Goal: Navigation & Orientation: Understand site structure

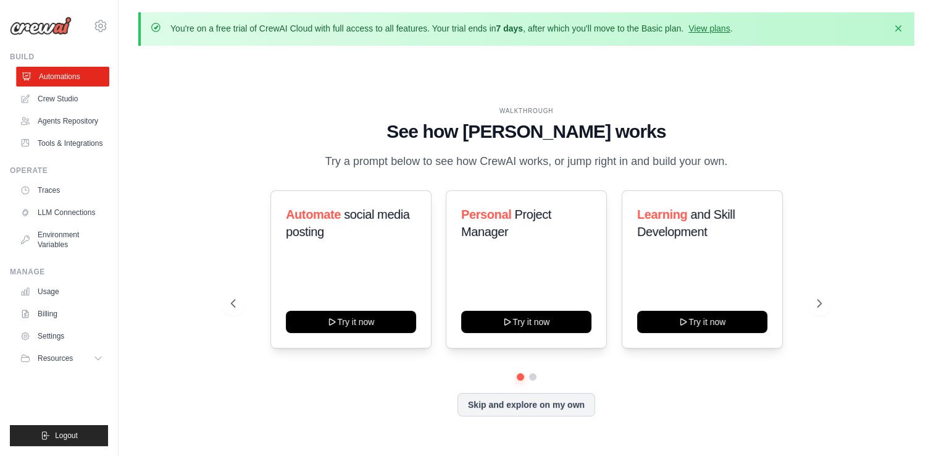
click at [67, 73] on link "Automations" at bounding box center [62, 77] width 93 height 20
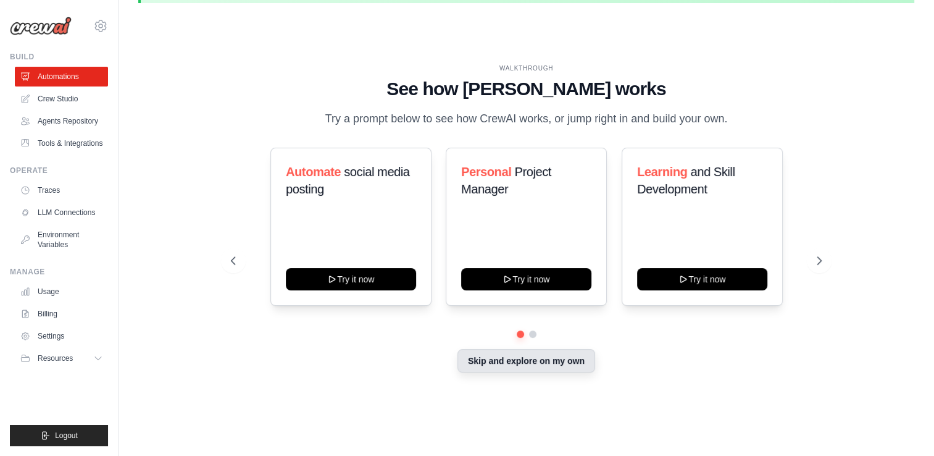
click at [551, 368] on button "Skip and explore on my own" at bounding box center [527, 360] width 138 height 23
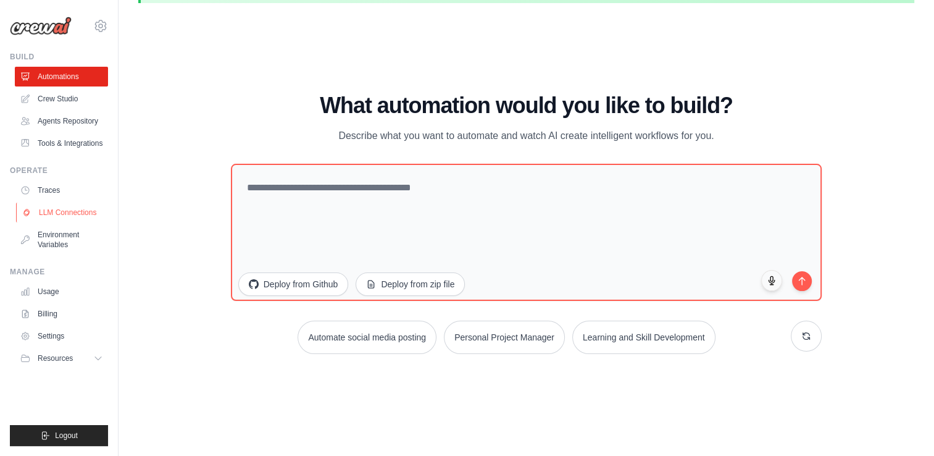
click at [73, 216] on link "LLM Connections" at bounding box center [62, 213] width 93 height 20
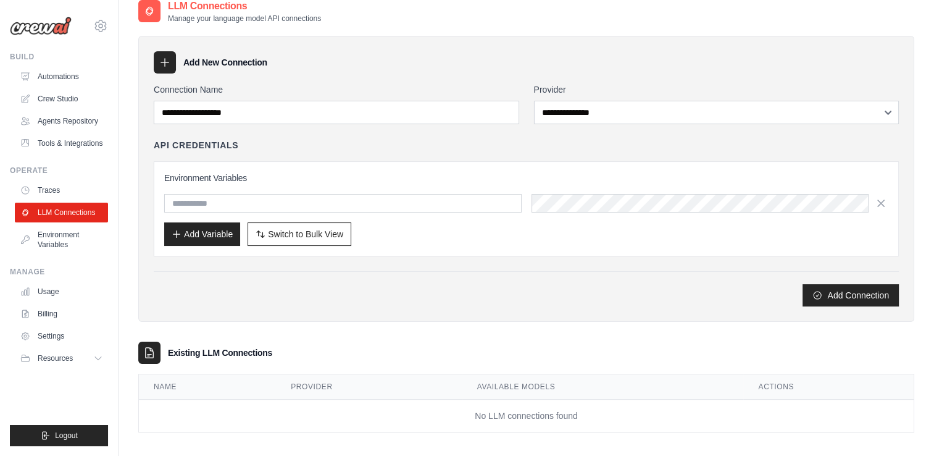
scroll to position [67, 0]
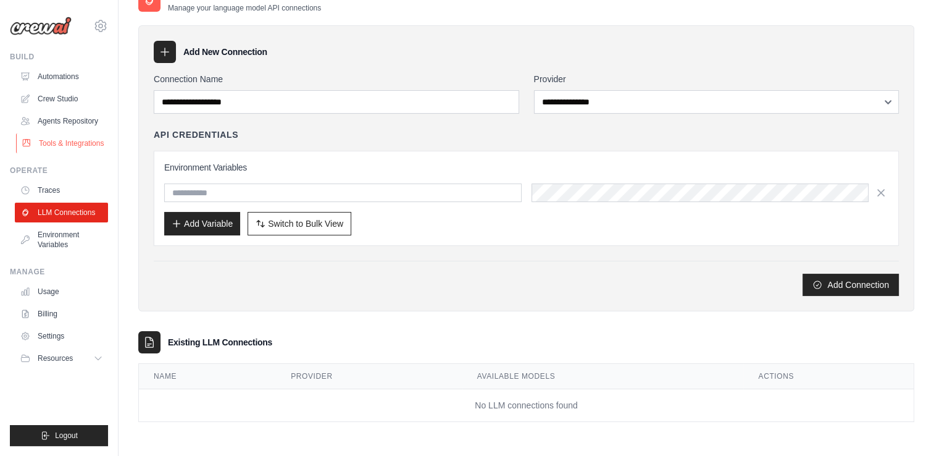
click at [61, 143] on link "Tools & Integrations" at bounding box center [62, 143] width 93 height 20
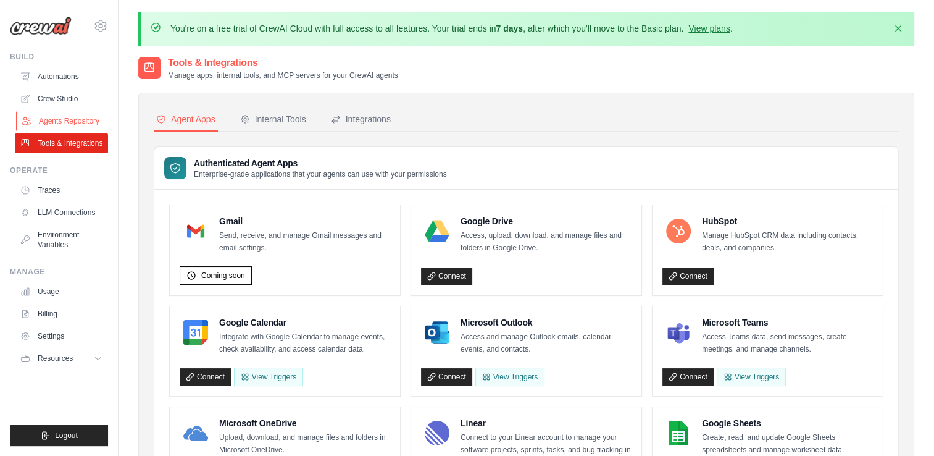
click at [78, 117] on link "Agents Repository" at bounding box center [62, 121] width 93 height 20
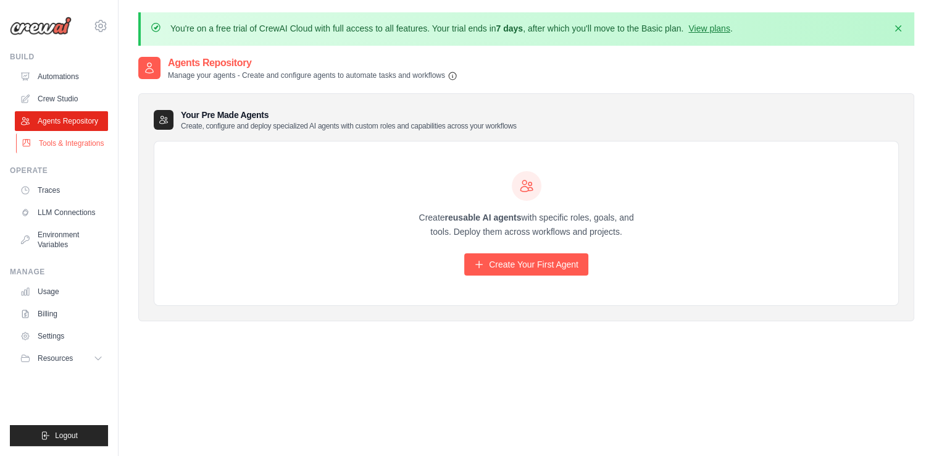
click at [93, 151] on link "Tools & Integrations" at bounding box center [62, 143] width 93 height 20
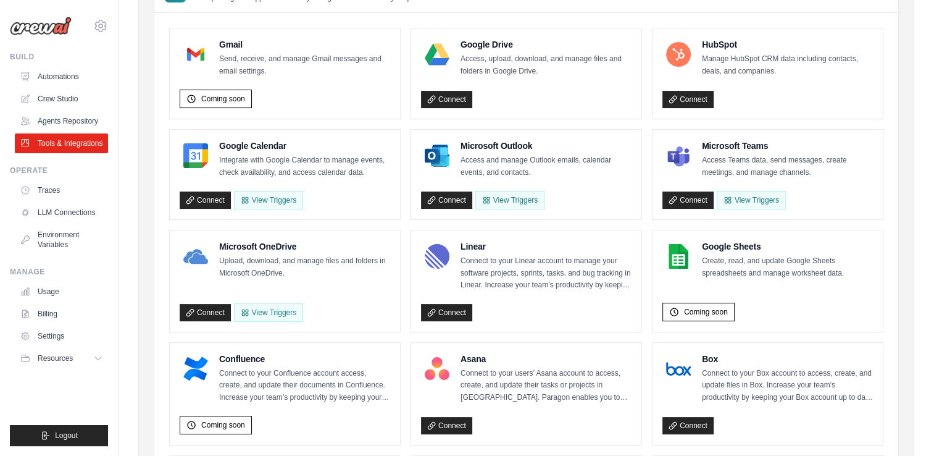
scroll to position [175, 0]
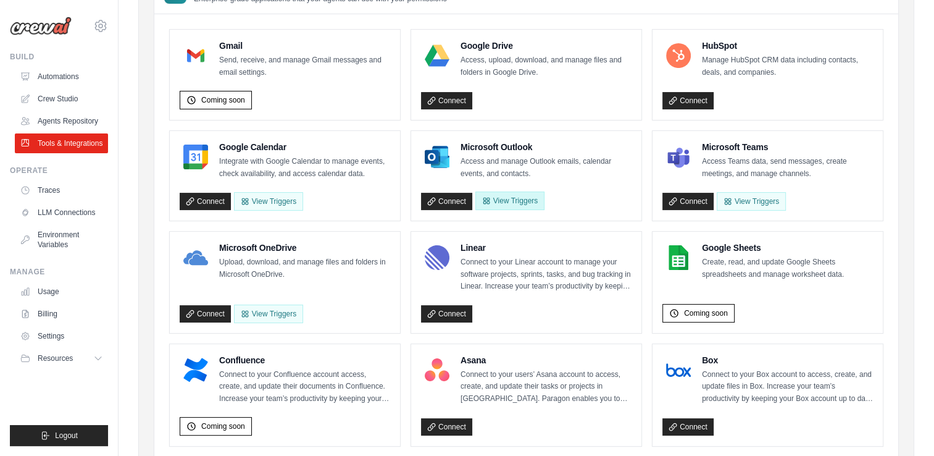
click at [521, 203] on button "View Triggers" at bounding box center [510, 200] width 69 height 19
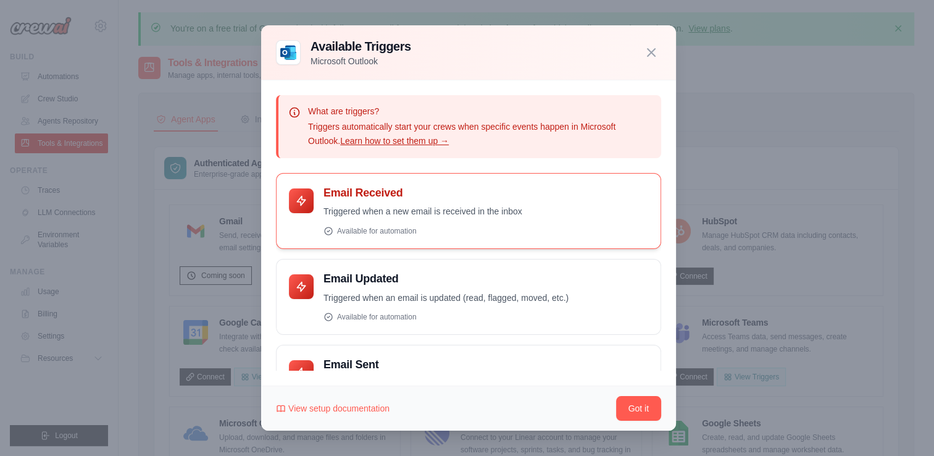
scroll to position [49, 0]
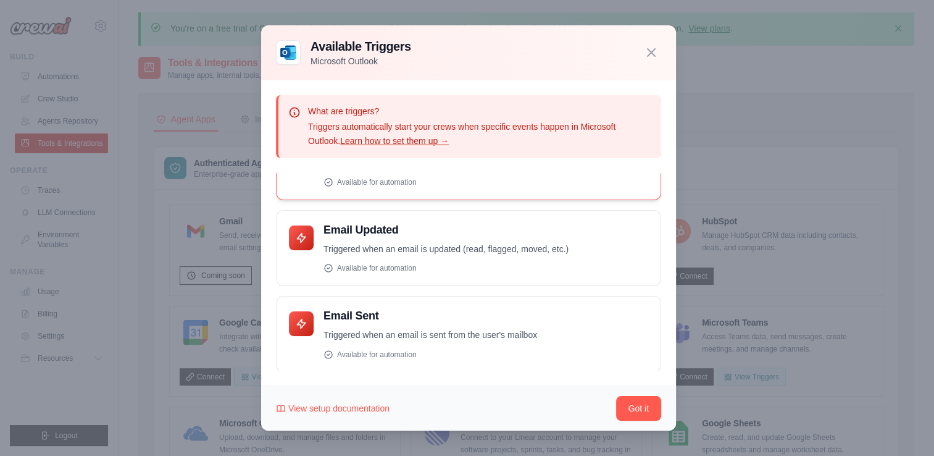
click at [511, 189] on div "Email Received Triggered when a new email is received in the inbox" at bounding box center [468, 162] width 385 height 76
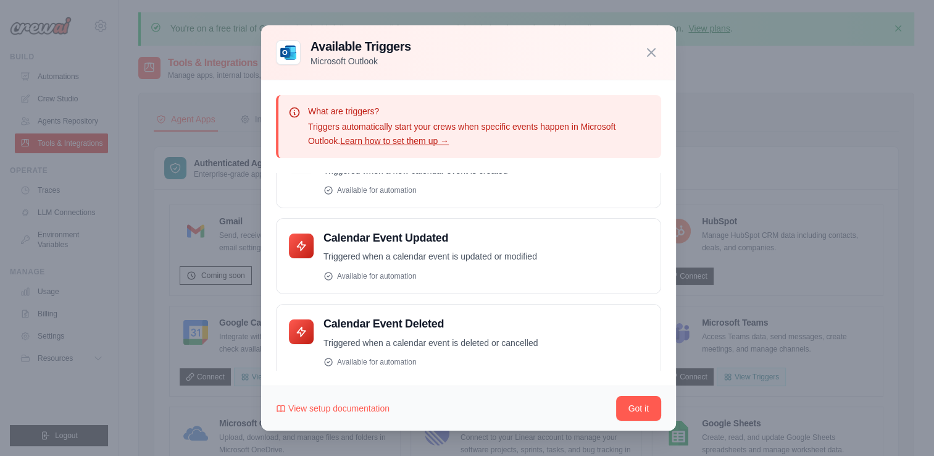
scroll to position [306, 0]
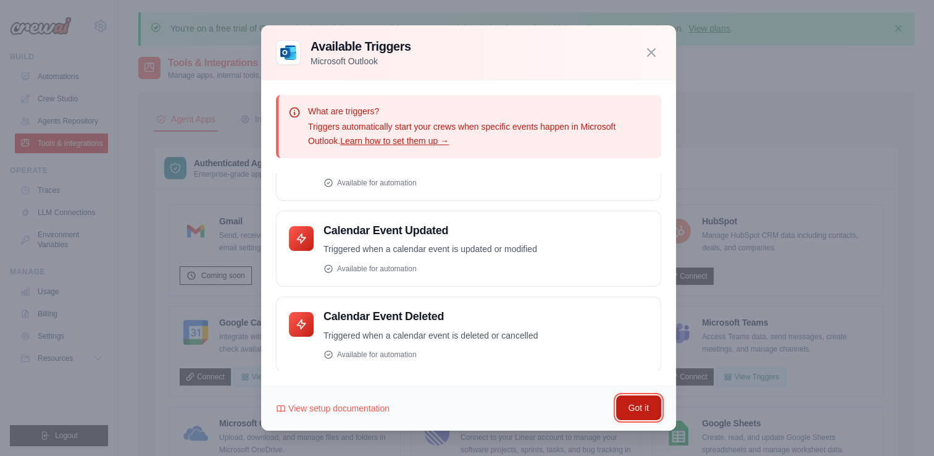
click at [627, 410] on button "Got it" at bounding box center [638, 407] width 45 height 25
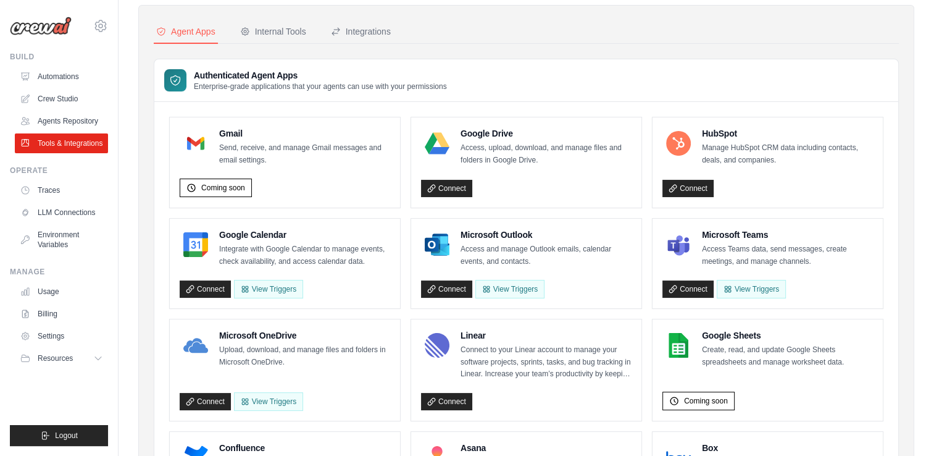
scroll to position [93, 0]
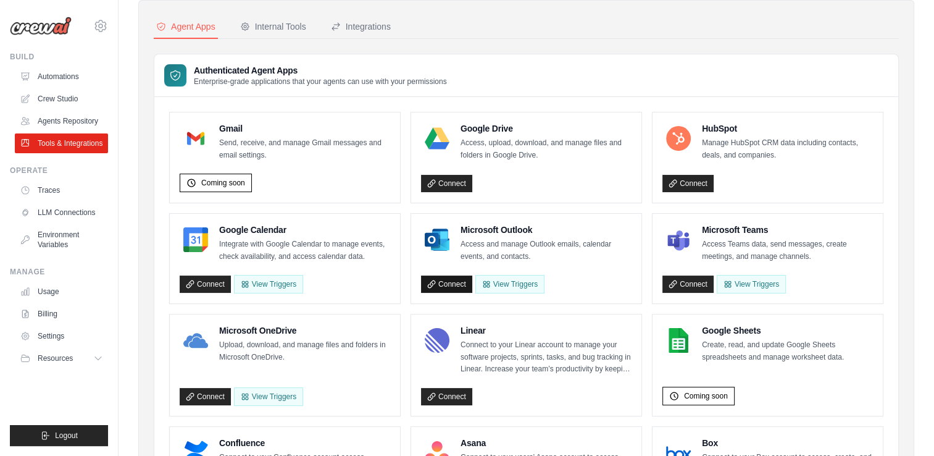
click at [456, 279] on link "Connect" at bounding box center [446, 283] width 51 height 17
click at [257, 16] on button "Internal Tools" at bounding box center [273, 26] width 71 height 23
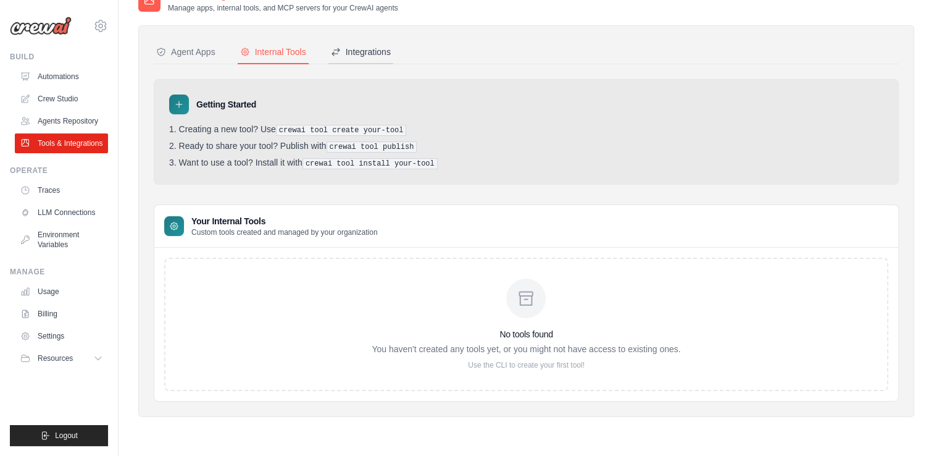
click at [364, 48] on div "Integrations" at bounding box center [361, 52] width 60 height 12
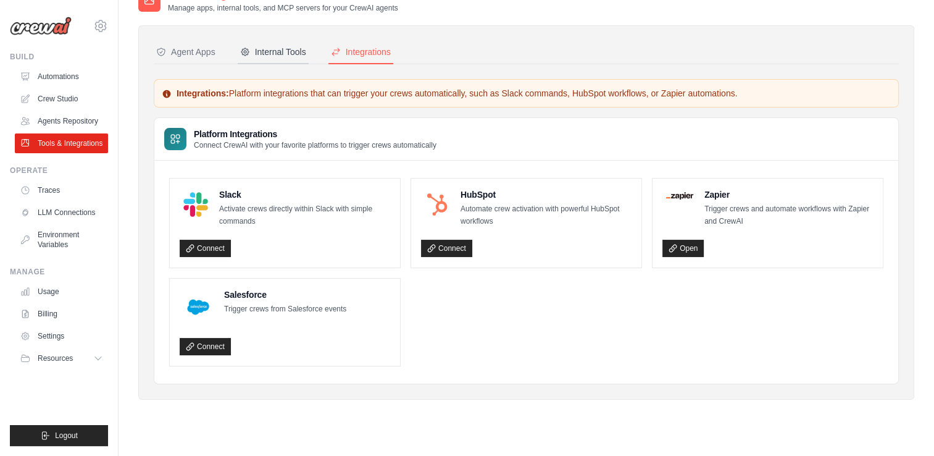
click at [298, 53] on div "Internal Tools" at bounding box center [273, 52] width 66 height 12
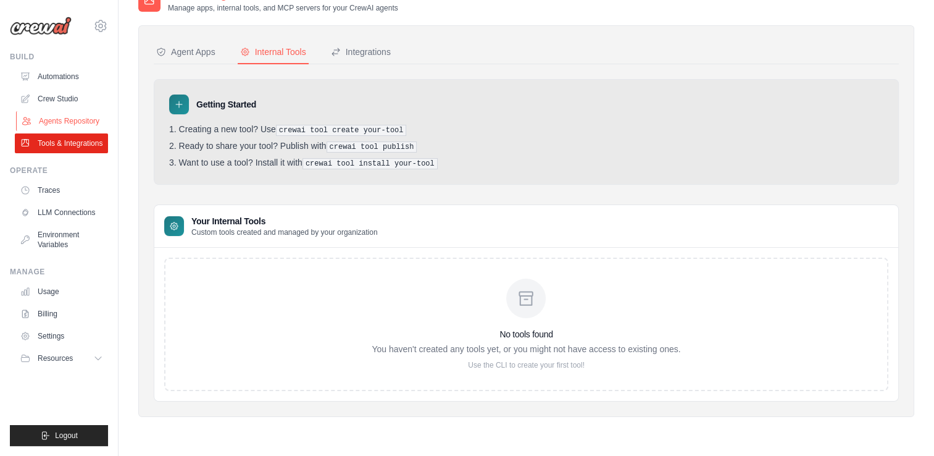
click at [67, 117] on link "Agents Repository" at bounding box center [62, 121] width 93 height 20
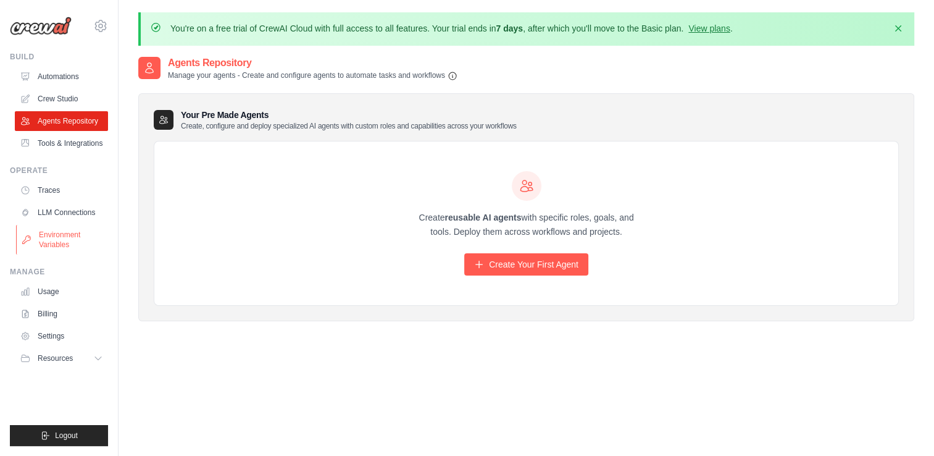
click at [52, 241] on link "Environment Variables" at bounding box center [62, 240] width 93 height 30
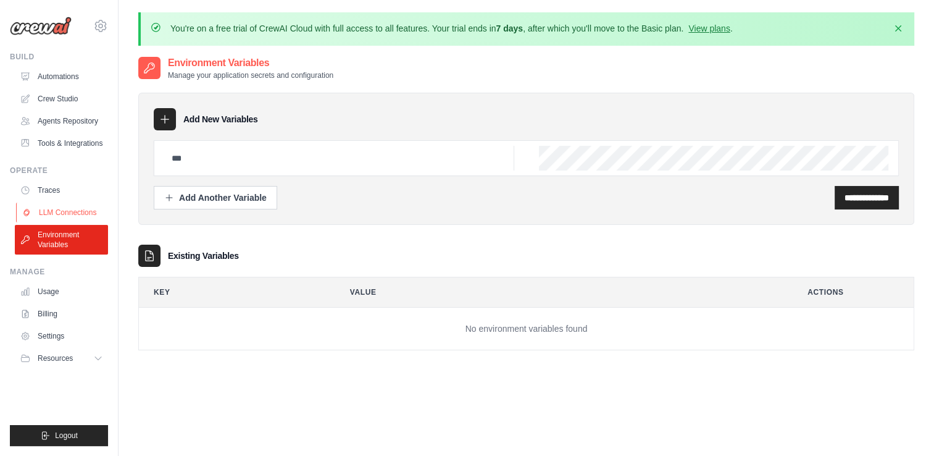
click at [62, 211] on link "LLM Connections" at bounding box center [62, 213] width 93 height 20
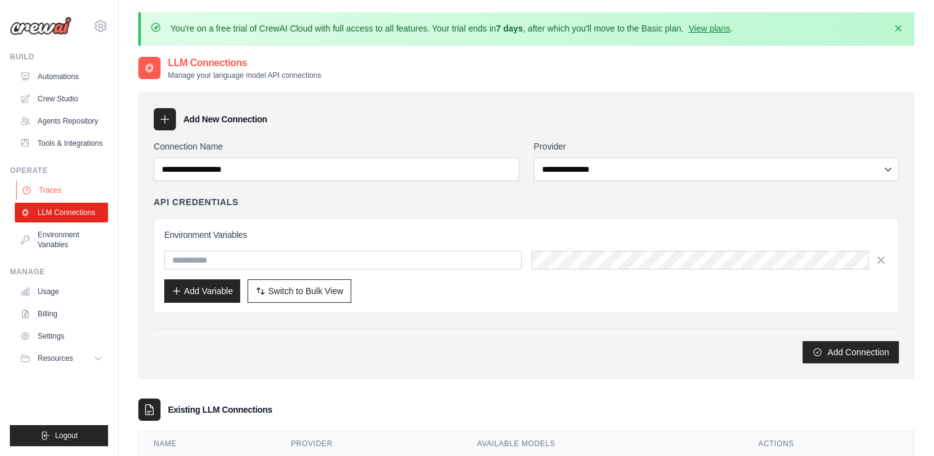
click at [61, 194] on link "Traces" at bounding box center [62, 190] width 93 height 20
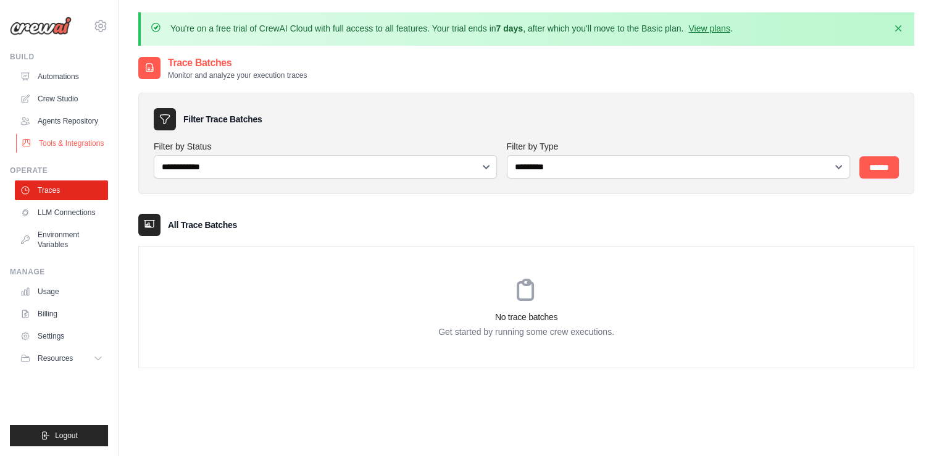
click at [64, 147] on link "Tools & Integrations" at bounding box center [62, 143] width 93 height 20
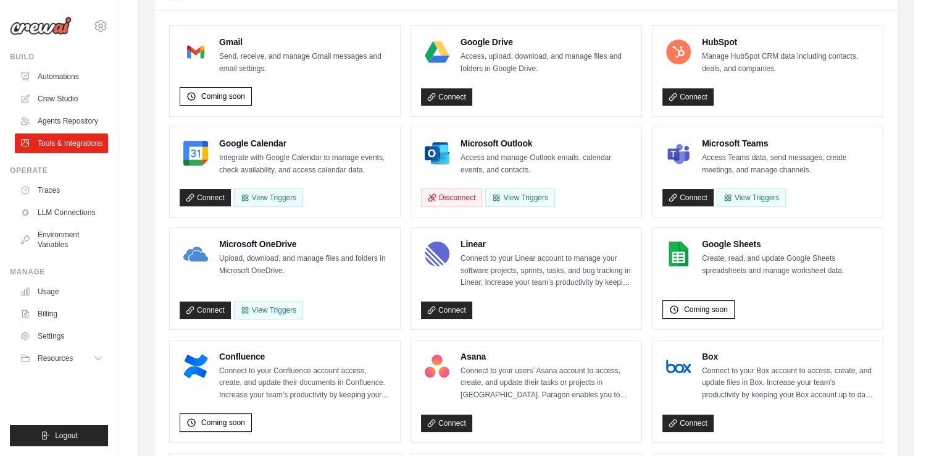
scroll to position [190, 0]
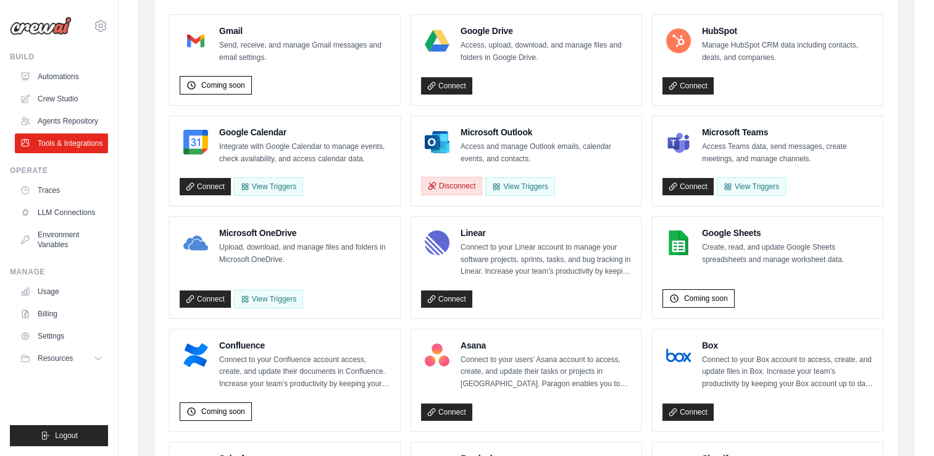
click at [455, 187] on button "Disconnect" at bounding box center [451, 186] width 61 height 19
